Goal: Complete application form

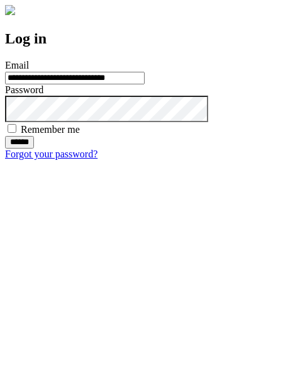
type input "**********"
click at [34, 149] on input "******" at bounding box center [19, 142] width 29 height 13
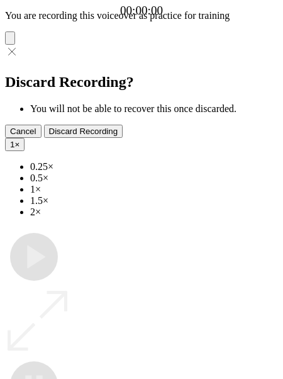
type input "**********"
